Goal: Task Accomplishment & Management: Use online tool/utility

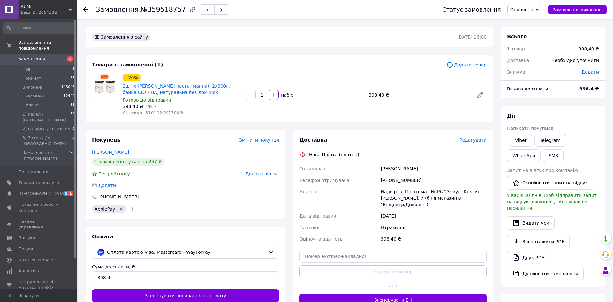
click at [466, 139] on span "Редагувати" at bounding box center [472, 139] width 27 height 5
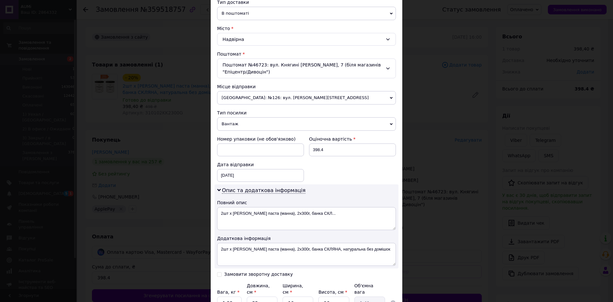
scroll to position [160, 0]
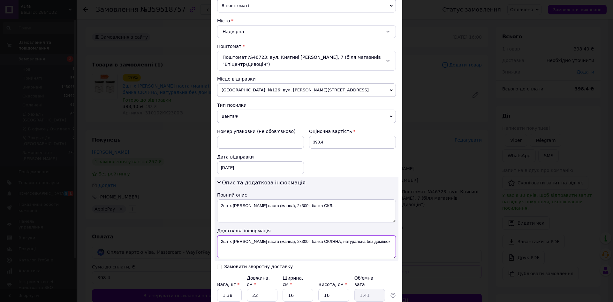
drag, startPoint x: 384, startPoint y: 239, endPoint x: 350, endPoint y: 236, distance: 34.6
click at [350, 236] on textarea "2шт х [PERSON_NAME] паста (манна), 2х300г, банка СКЛЯНА, натуральна без домішок" at bounding box center [306, 246] width 179 height 23
paste textarea "359518757"
type textarea "2шт х [PERSON_NAME] паста (манна), 2х300г, банка СКЛЯНА, натуральна 359518757"
click at [230, 289] on input "1.38" at bounding box center [229, 295] width 25 height 13
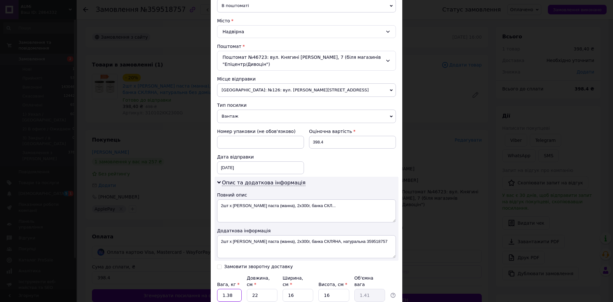
click at [230, 289] on input "1.38" at bounding box center [229, 295] width 25 height 13
type input "1305"
type input "1"
type input "0.1"
type input "16"
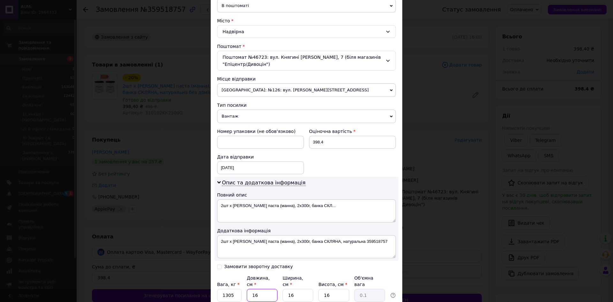
type input "1.02"
type input "16"
type input "1"
type input "0.1"
type input "16"
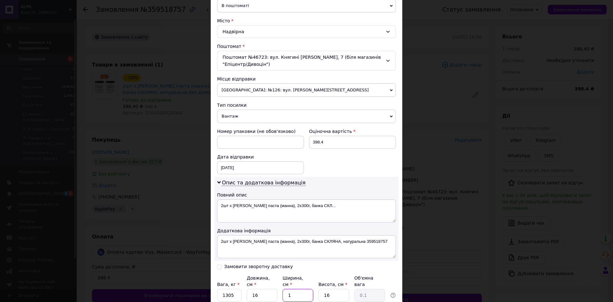
type input "1.02"
type input "1"
type input "0.1"
type input "16"
type input "1.02"
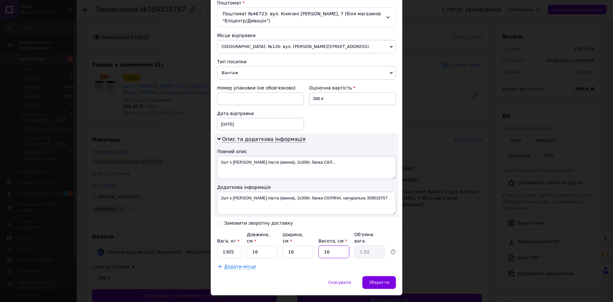
scroll to position [205, 0]
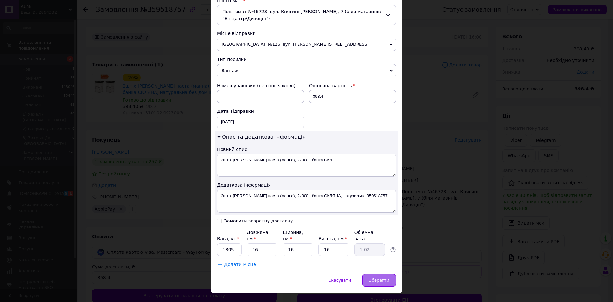
click at [386, 277] on span "Зберегти" at bounding box center [379, 279] width 20 height 5
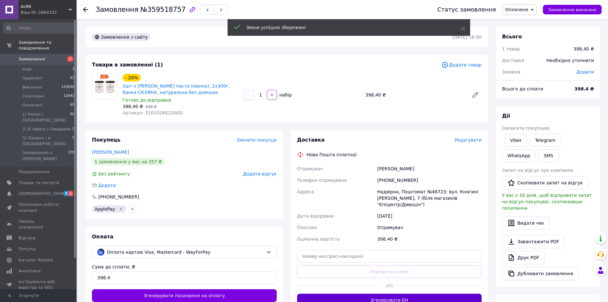
click at [389, 294] on button "Згенерувати ЕН" at bounding box center [389, 299] width 185 height 13
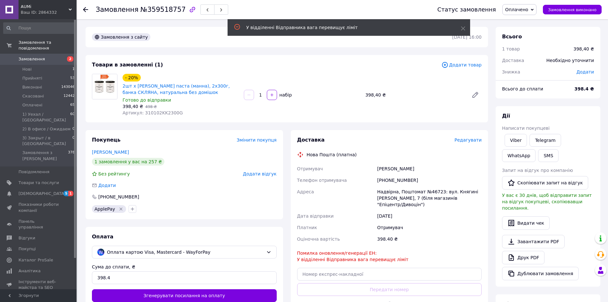
click at [472, 139] on span "Редагувати" at bounding box center [468, 139] width 27 height 5
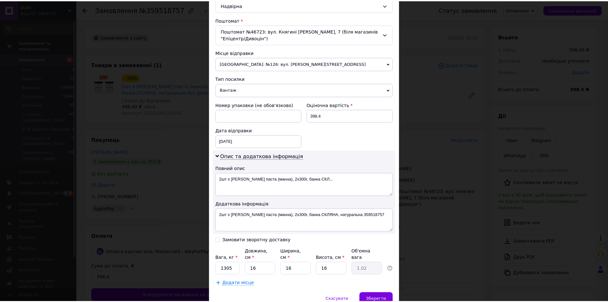
scroll to position [192, 0]
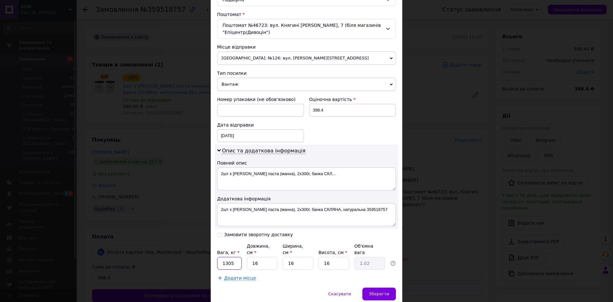
click at [224, 257] on input "1305" at bounding box center [229, 263] width 25 height 13
type input "1"
click at [228, 257] on input "1" at bounding box center [229, 263] width 25 height 13
type input "2"
type input "1.305"
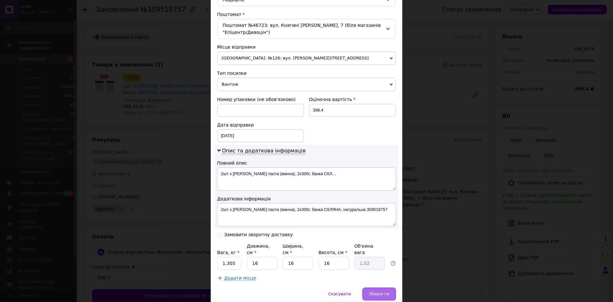
click at [383, 291] on span "Зберегти" at bounding box center [379, 293] width 20 height 5
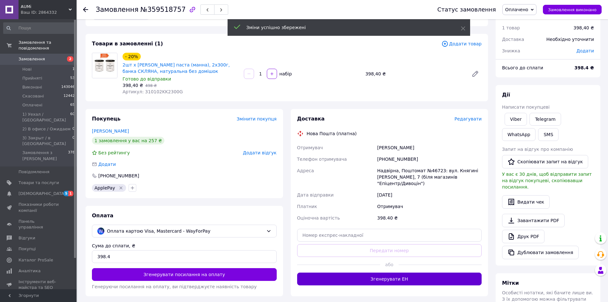
scroll to position [32, 0]
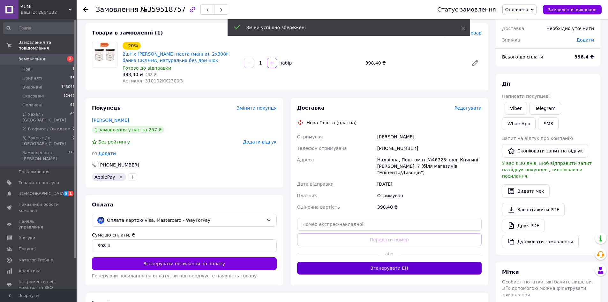
click at [396, 263] on button "Згенерувати ЕН" at bounding box center [389, 267] width 185 height 13
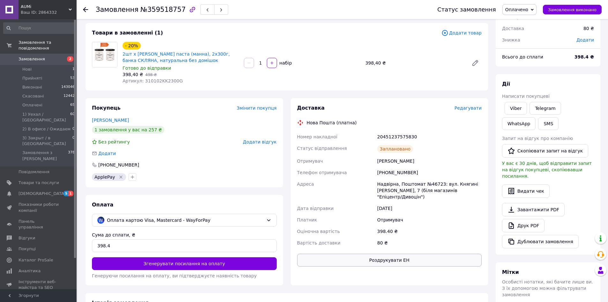
click at [379, 254] on button "Роздрукувати ЕН" at bounding box center [389, 259] width 185 height 13
